Goal: Task Accomplishment & Management: Manage account settings

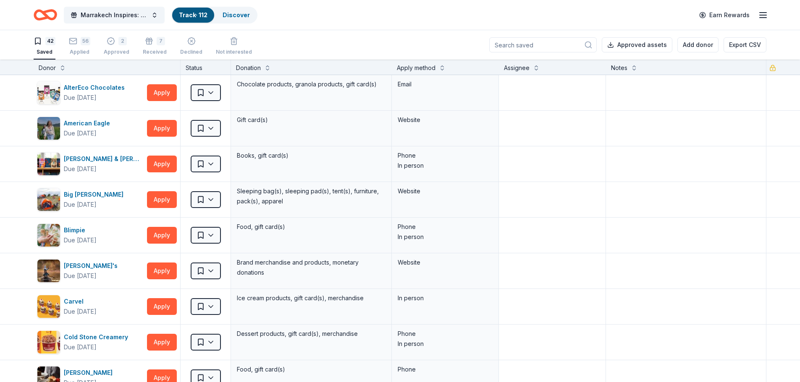
scroll to position [1302, 0]
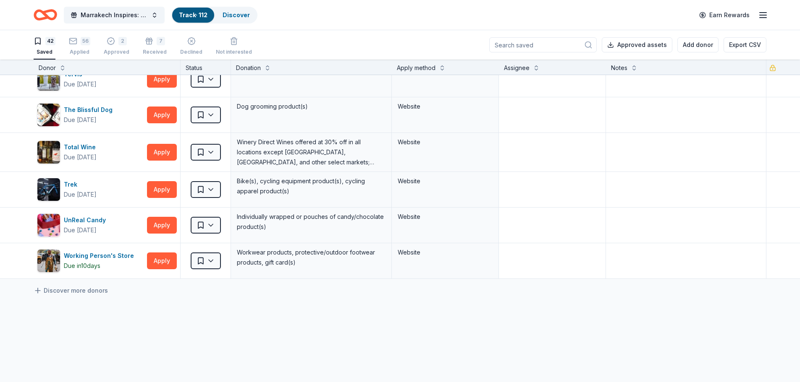
click at [52, 51] on div "Saved" at bounding box center [45, 52] width 22 height 7
click at [48, 50] on div "Saved" at bounding box center [45, 52] width 22 height 7
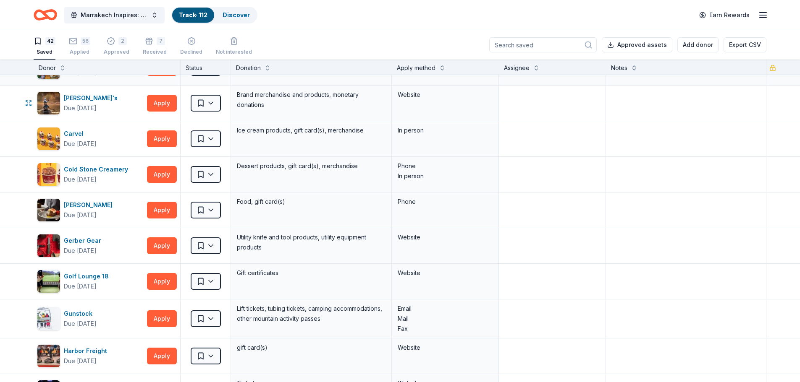
scroll to position [0, 0]
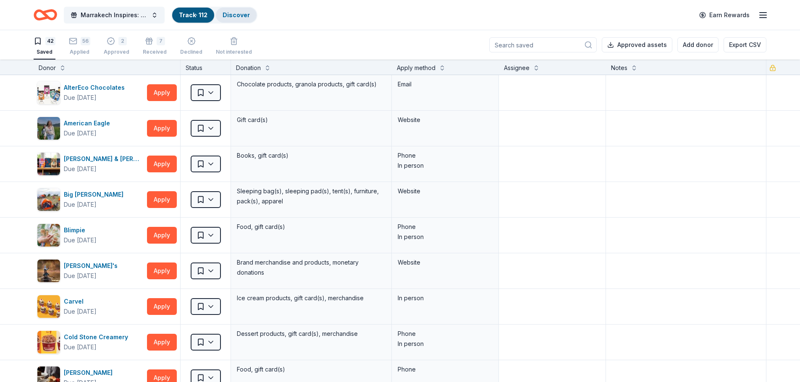
click at [233, 12] on link "Discover" at bounding box center [236, 14] width 27 height 7
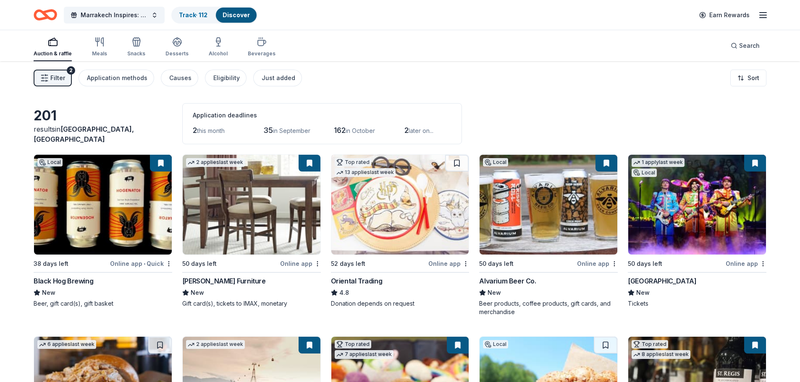
click at [67, 82] on button "Filter 2" at bounding box center [53, 78] width 38 height 17
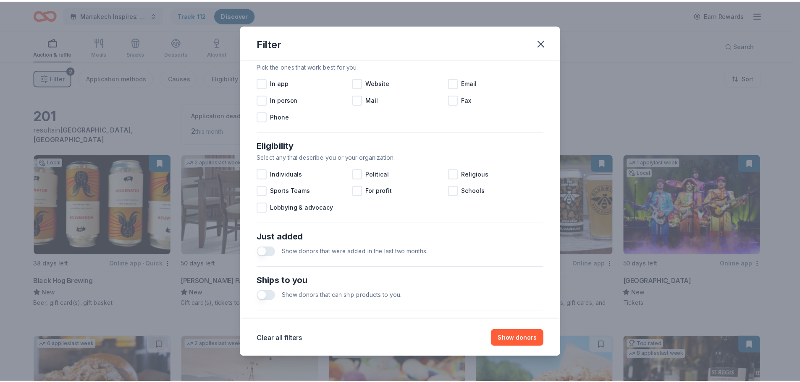
scroll to position [292, 0]
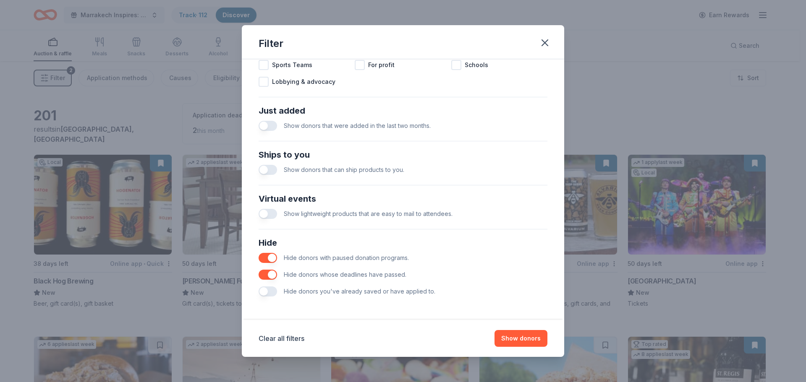
click at [261, 296] on div "Hide donors you've already saved or have applied to." at bounding box center [403, 291] width 289 height 17
click at [262, 293] on button "button" at bounding box center [268, 292] width 18 height 10
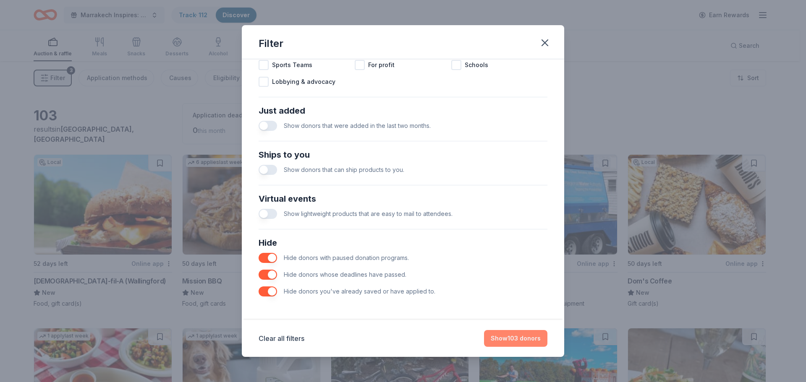
click at [519, 339] on button "Show 103 donors" at bounding box center [515, 338] width 63 height 17
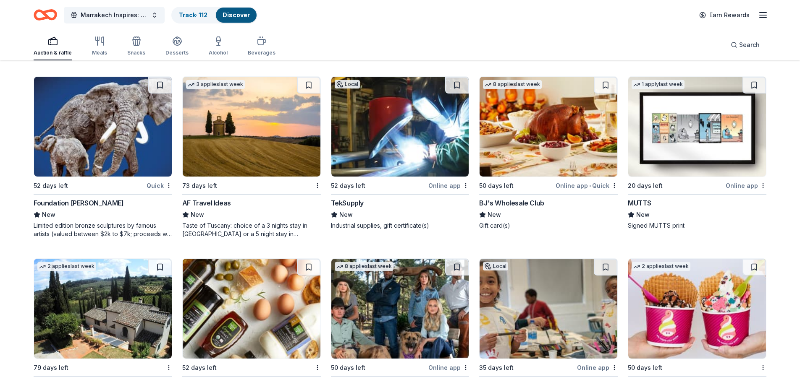
scroll to position [1176, 0]
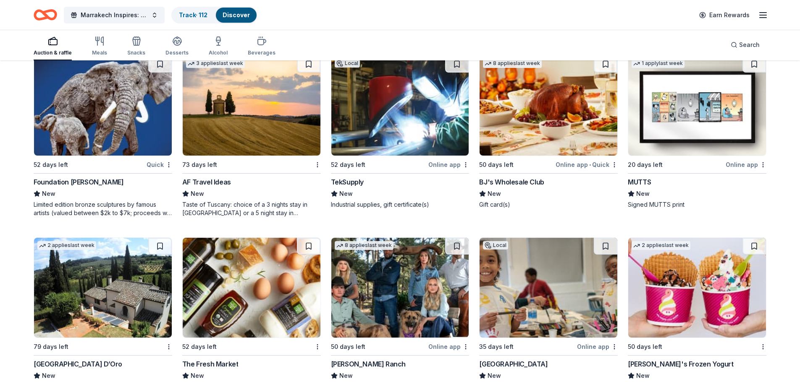
click at [274, 148] on img at bounding box center [252, 106] width 138 height 100
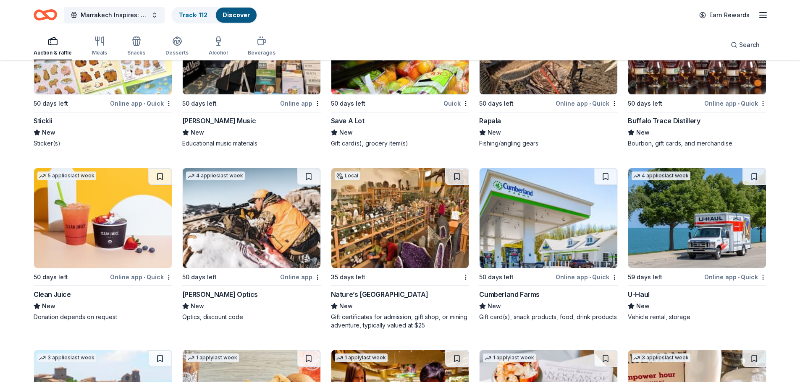
scroll to position [1616, 0]
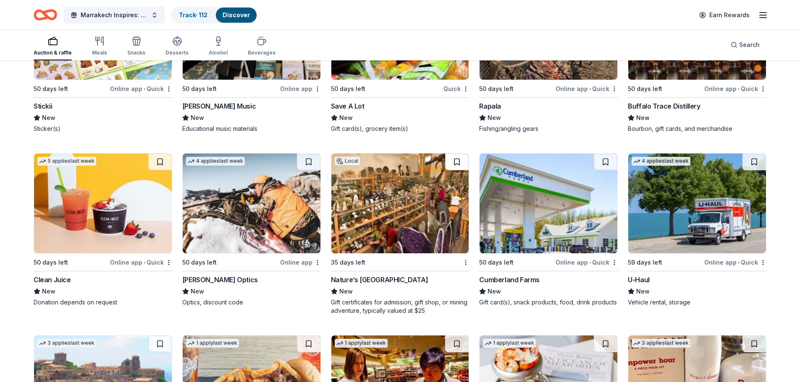
click at [460, 167] on button at bounding box center [457, 162] width 24 height 17
click at [180, 17] on link "Track · 113" at bounding box center [193, 14] width 29 height 7
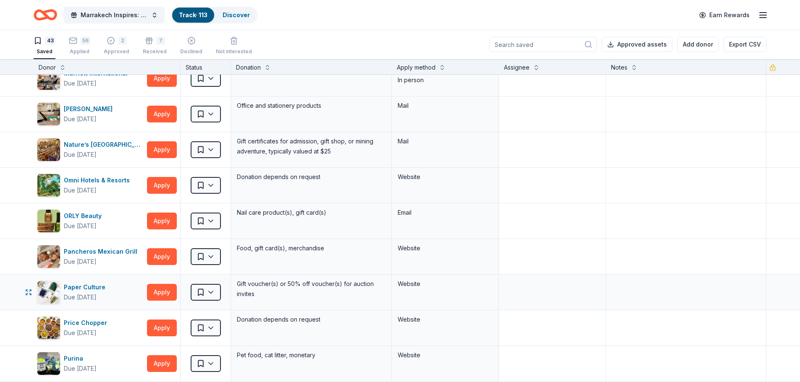
scroll to position [672, 0]
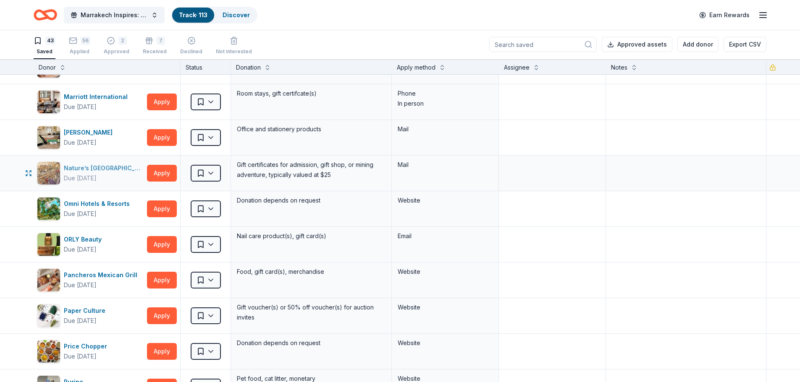
click at [97, 170] on div "Nature’s Art Village" at bounding box center [104, 168] width 80 height 10
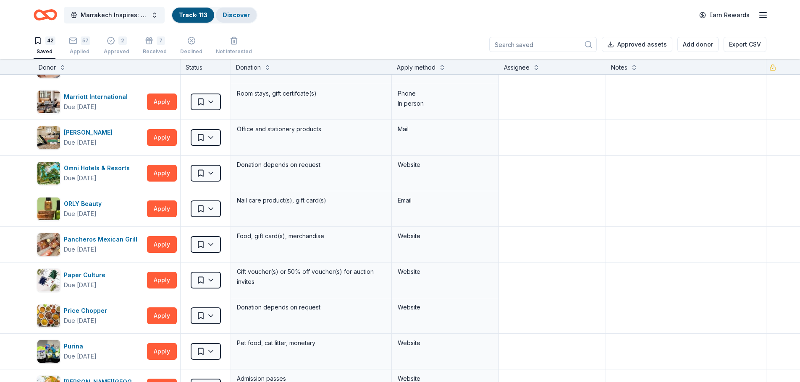
click at [241, 10] on div "Discover" at bounding box center [236, 15] width 41 height 15
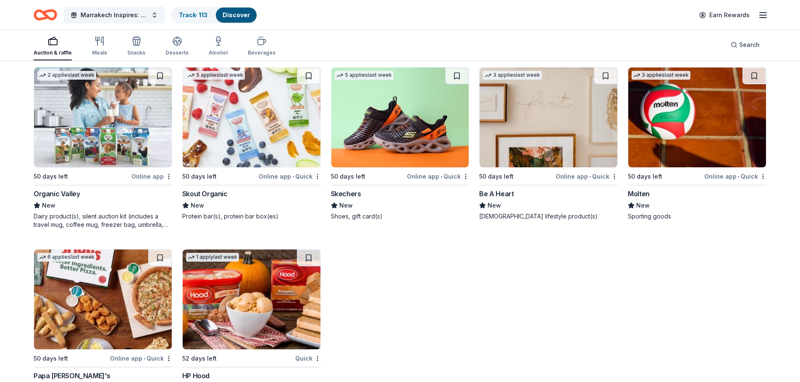
scroll to position [3461, 0]
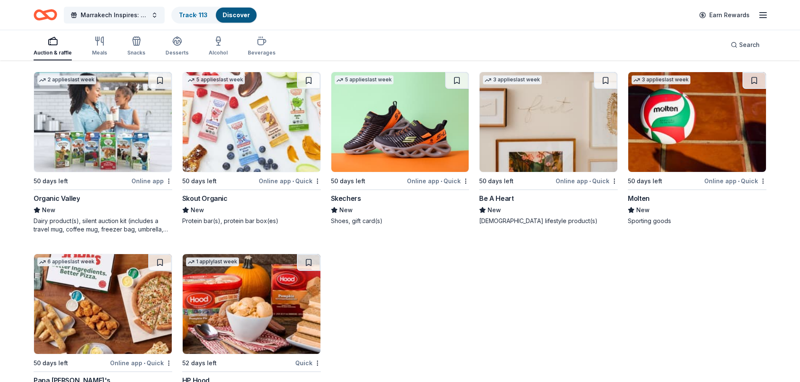
click at [134, 230] on div "Dairy product(s), silent auction kit (includes a travel mug, coffee mug, freeze…" at bounding box center [103, 225] width 139 height 17
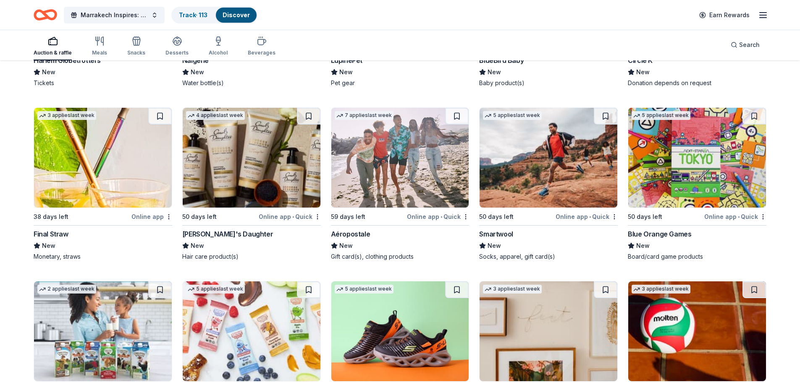
scroll to position [3251, 0]
click at [275, 180] on img at bounding box center [252, 158] width 138 height 100
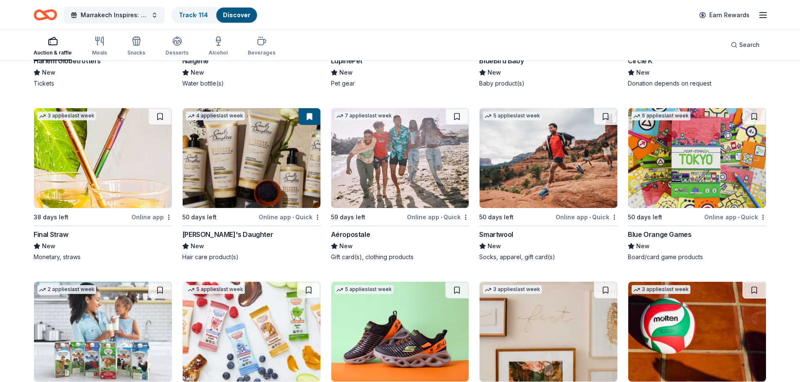
click at [524, 206] on img at bounding box center [548, 158] width 138 height 100
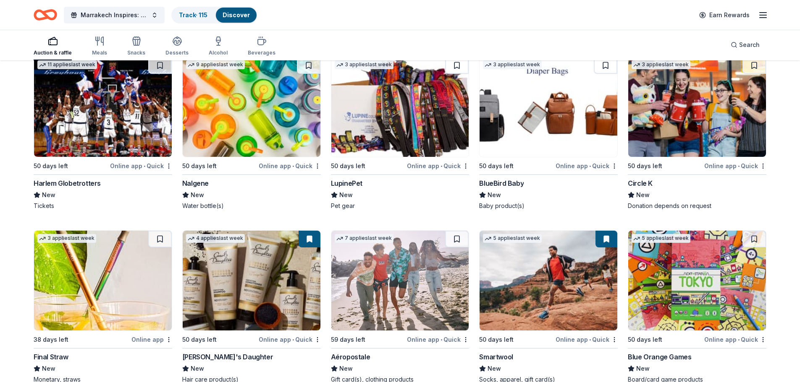
scroll to position [3125, 0]
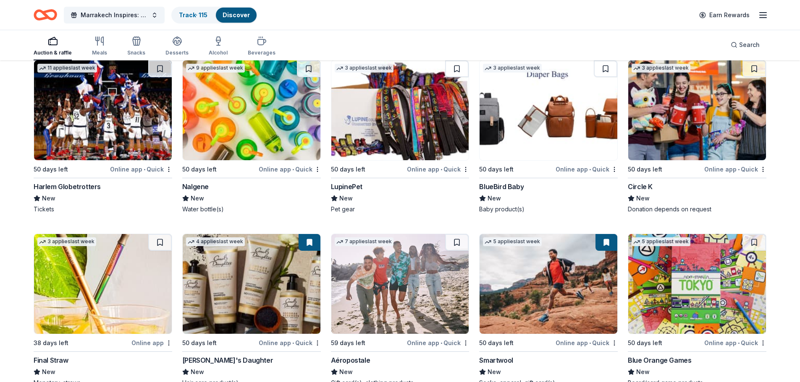
click at [521, 139] on img at bounding box center [548, 110] width 138 height 100
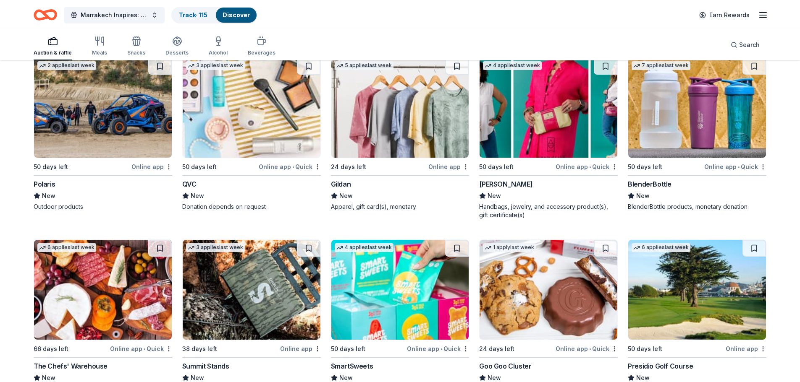
scroll to position [2747, 0]
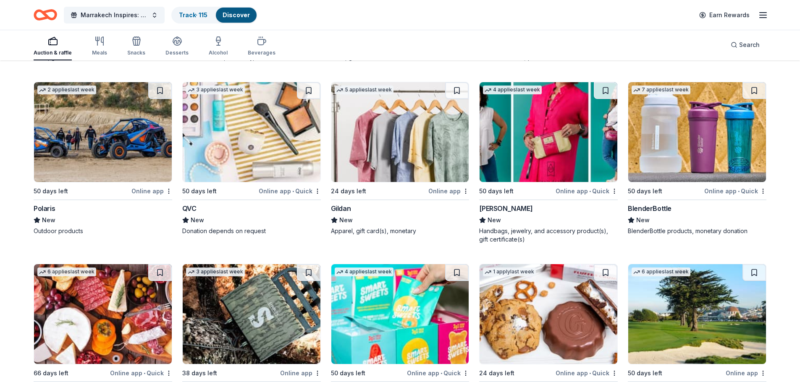
click at [521, 147] on img at bounding box center [548, 132] width 138 height 100
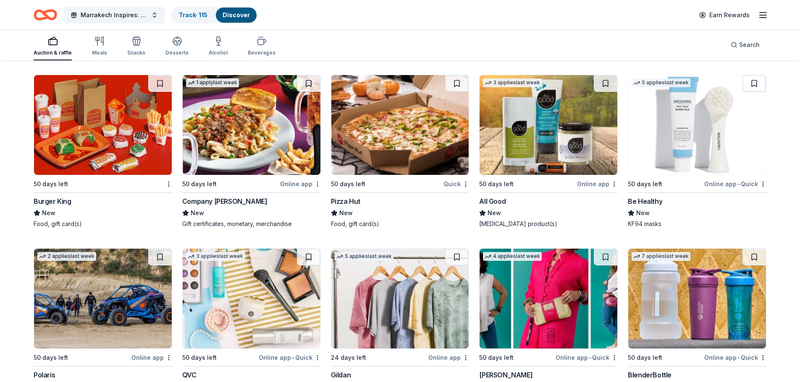
scroll to position [2579, 0]
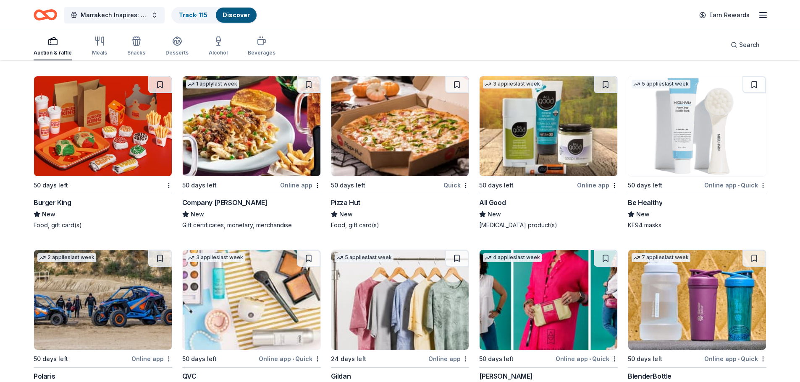
click at [525, 135] on img at bounding box center [548, 126] width 138 height 100
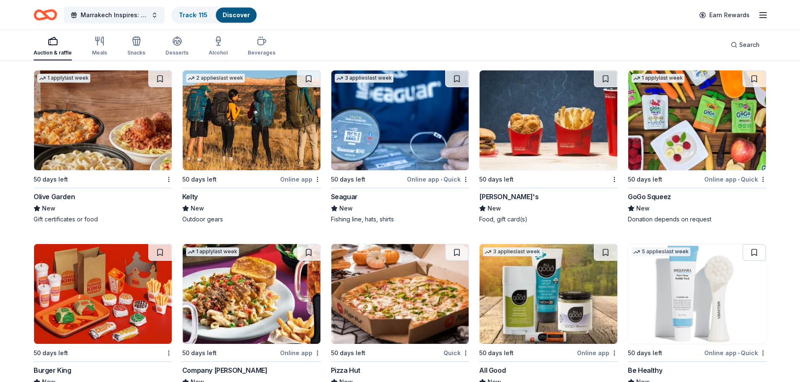
scroll to position [2369, 0]
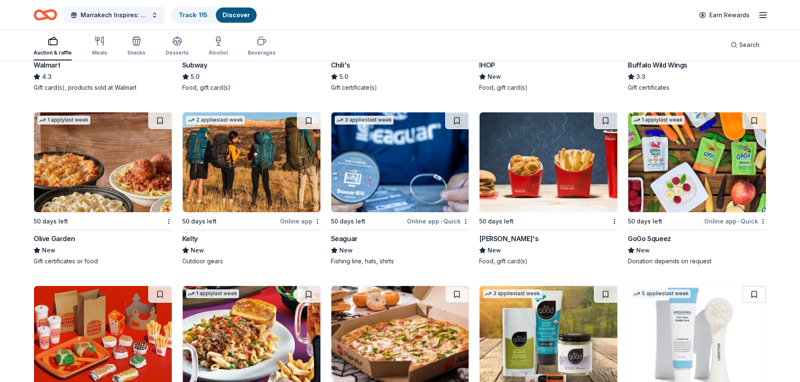
click at [235, 158] on img at bounding box center [252, 163] width 138 height 100
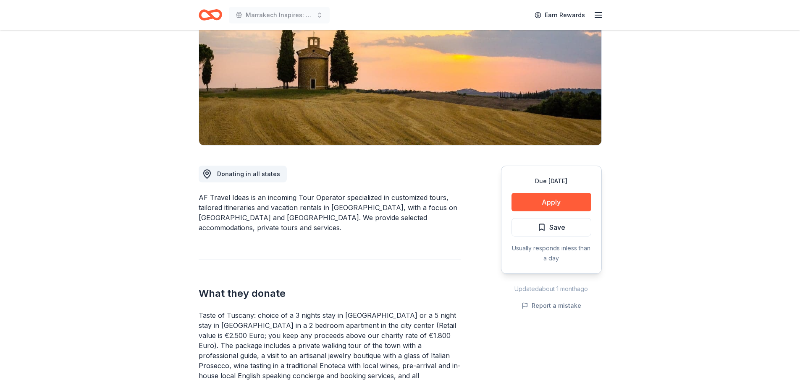
scroll to position [126, 0]
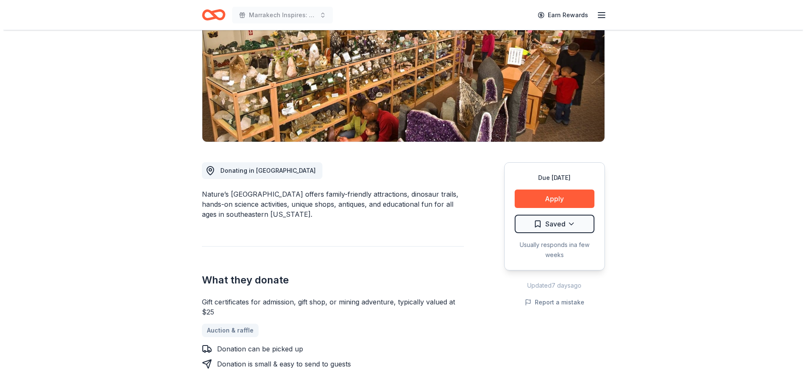
scroll to position [126, 0]
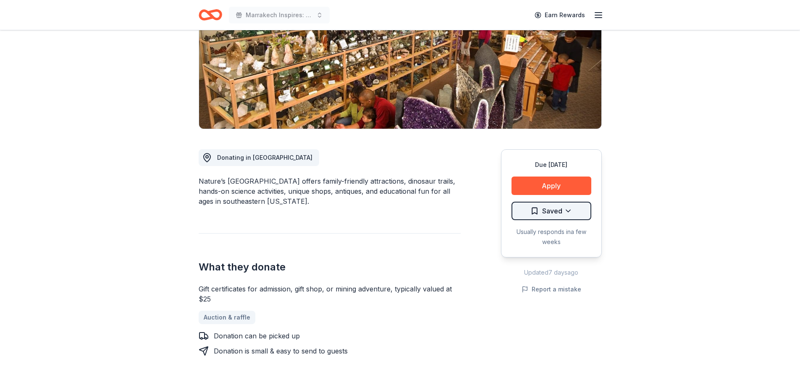
click at [563, 210] on html "Marrakech Inspires: An Evening of Possibility Cocktail Party & Auction Earn Rew…" at bounding box center [400, 65] width 800 height 382
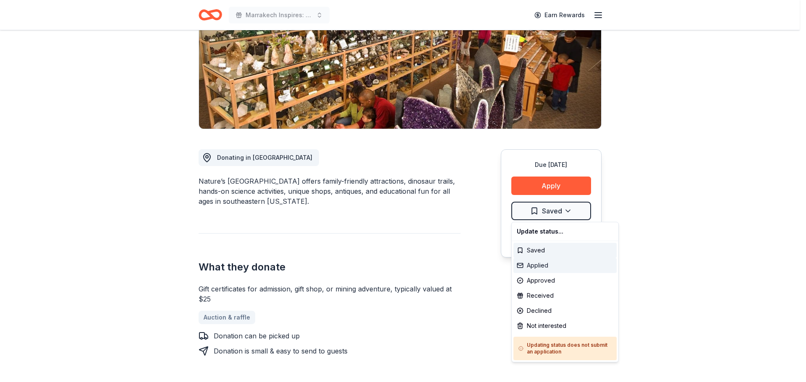
click at [554, 263] on div "Applied" at bounding box center [564, 265] width 103 height 15
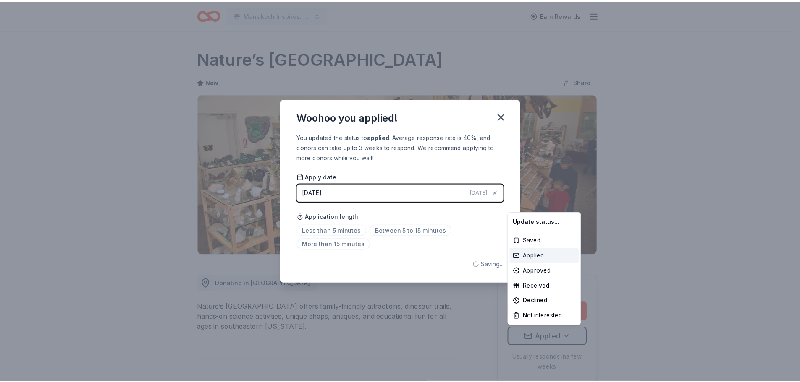
scroll to position [0, 0]
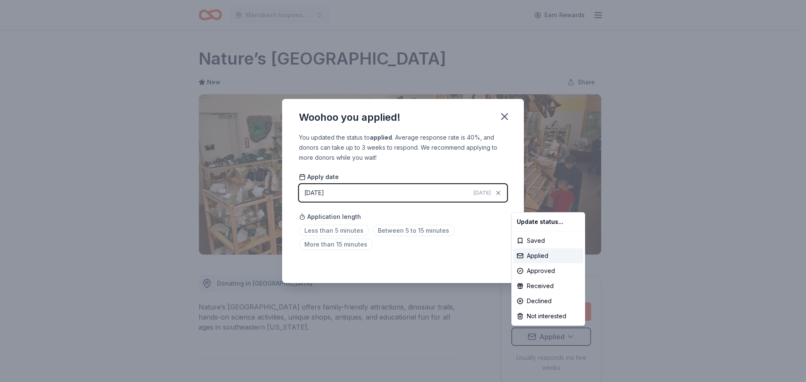
click at [505, 124] on html "Marrakech Inspires: An Evening of Possibility Cocktail Party & Auction Earn Rew…" at bounding box center [403, 191] width 806 height 382
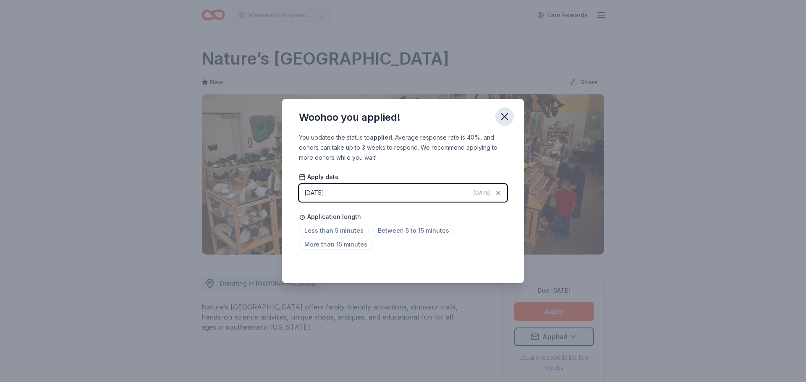
click at [504, 119] on icon "button" at bounding box center [505, 117] width 12 height 12
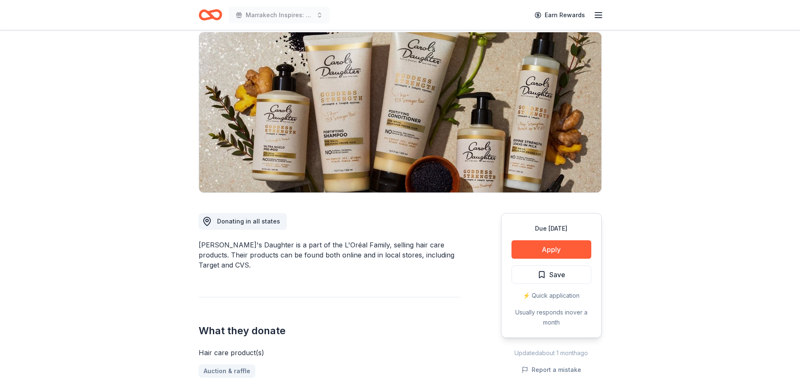
scroll to position [42, 0]
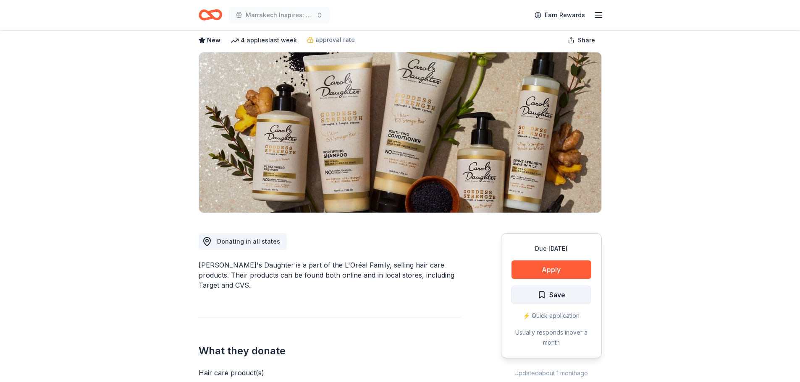
click at [560, 296] on span "Save" at bounding box center [557, 295] width 16 height 11
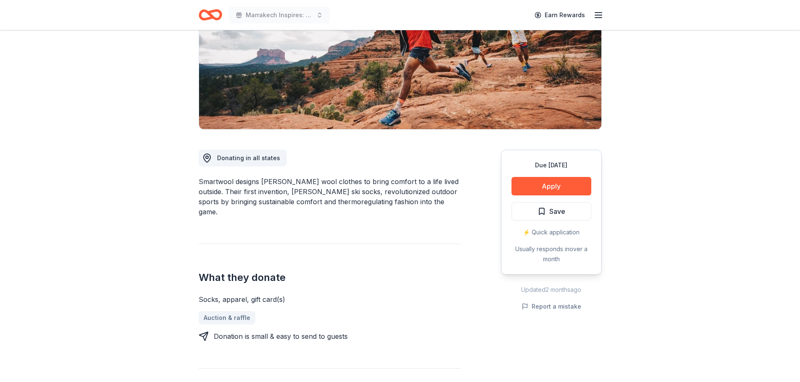
scroll to position [126, 0]
click at [540, 217] on span "Save" at bounding box center [551, 211] width 28 height 11
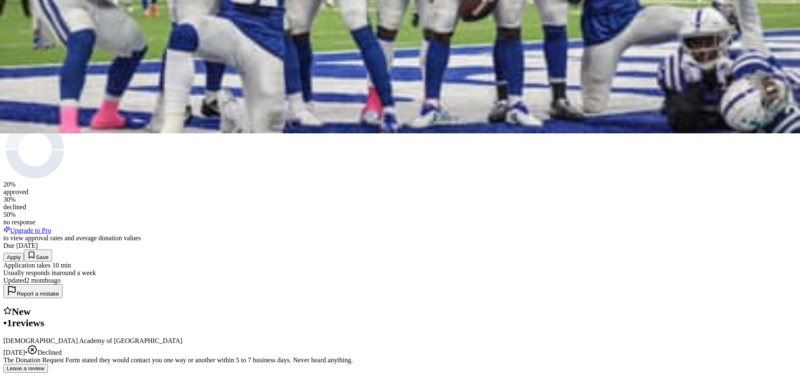
scroll to position [252, 0]
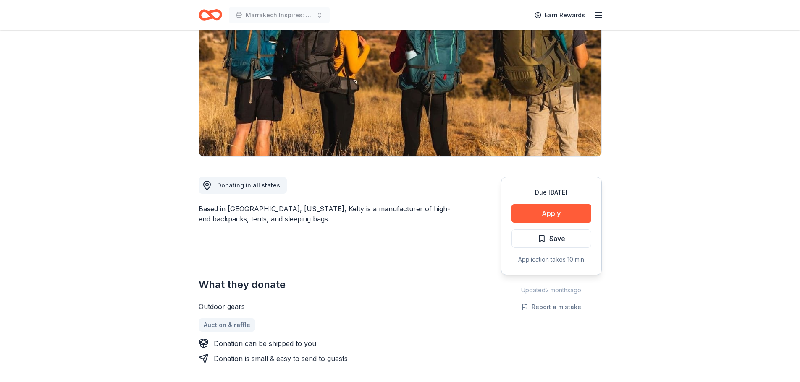
scroll to position [126, 0]
